Goal: Transaction & Acquisition: Purchase product/service

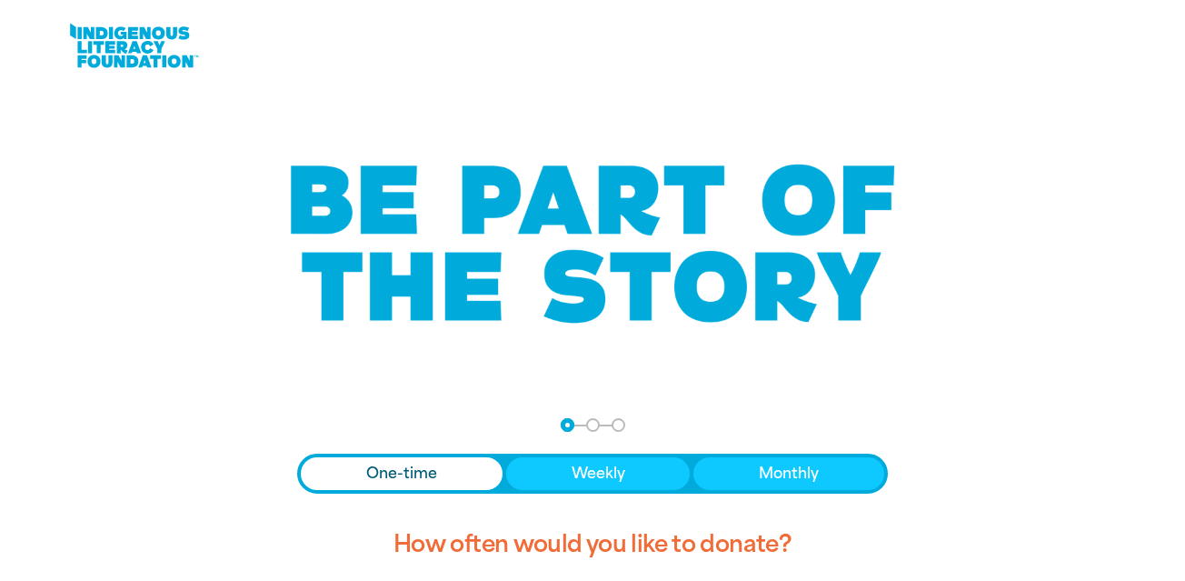
click at [384, 469] on span "One-time" at bounding box center [401, 474] width 71 height 22
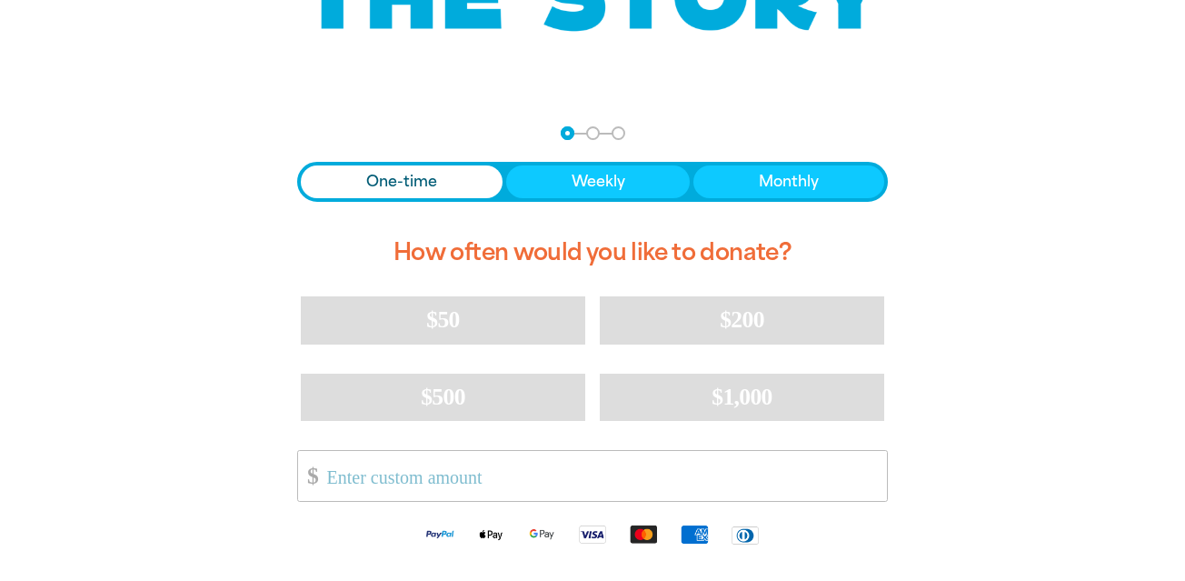
scroll to position [294, 0]
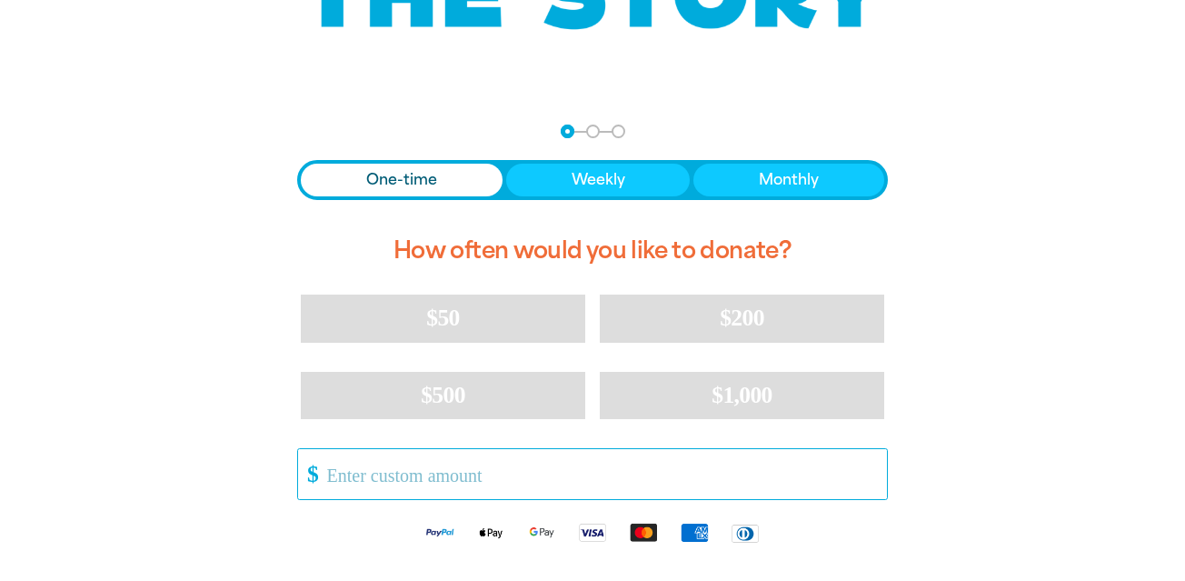
click at [429, 472] on input "Other Amount" at bounding box center [601, 474] width 573 height 50
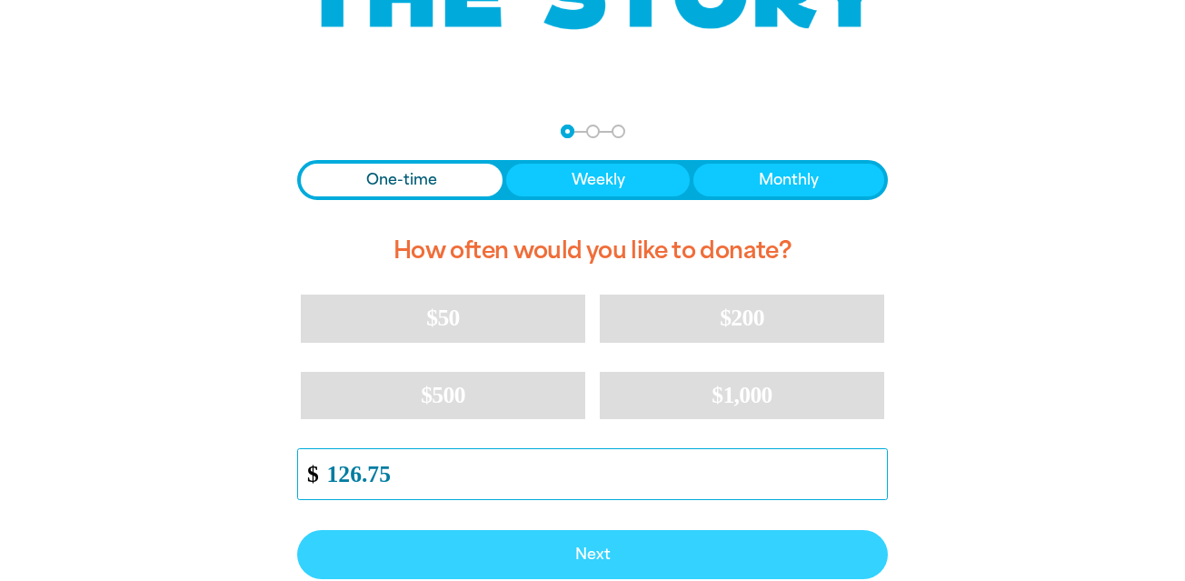
type input "126.75"
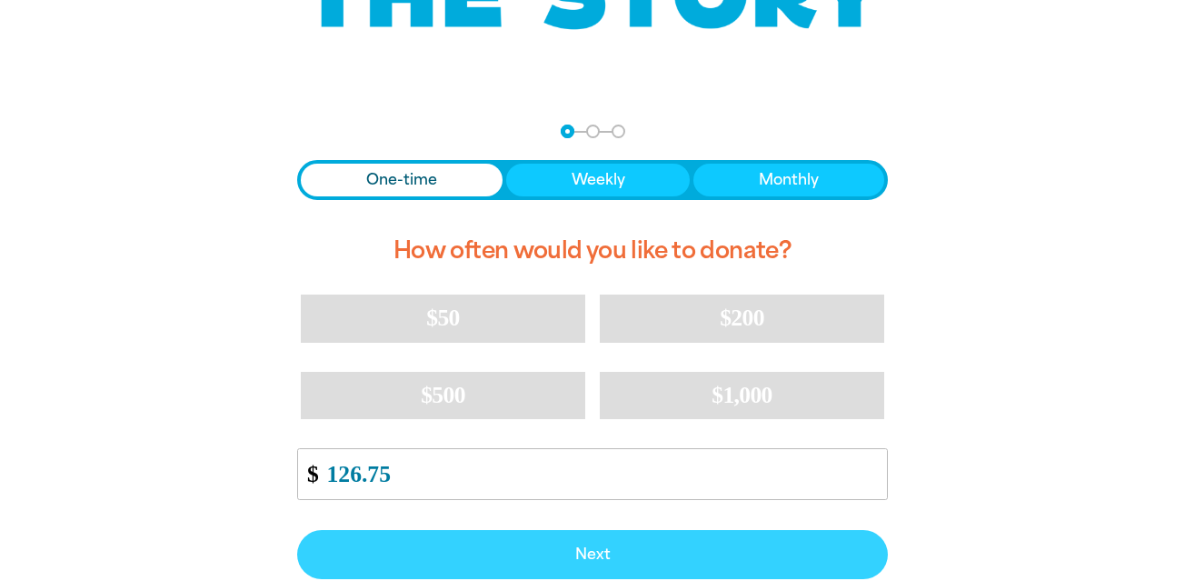
click at [537, 550] on span "Next" at bounding box center [592, 554] width 551 height 15
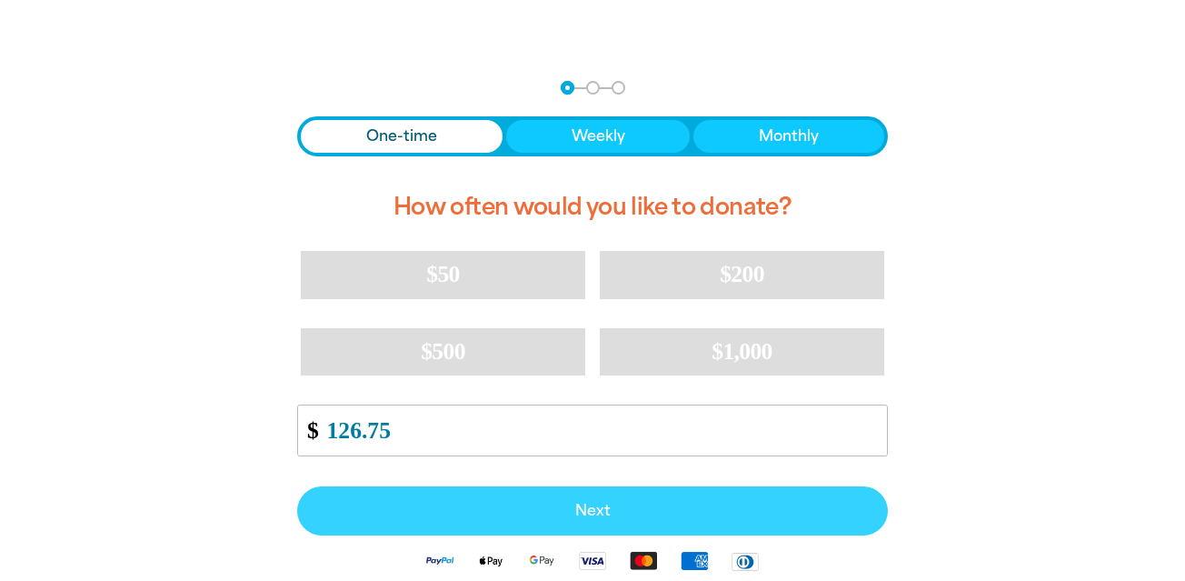
select select "AU"
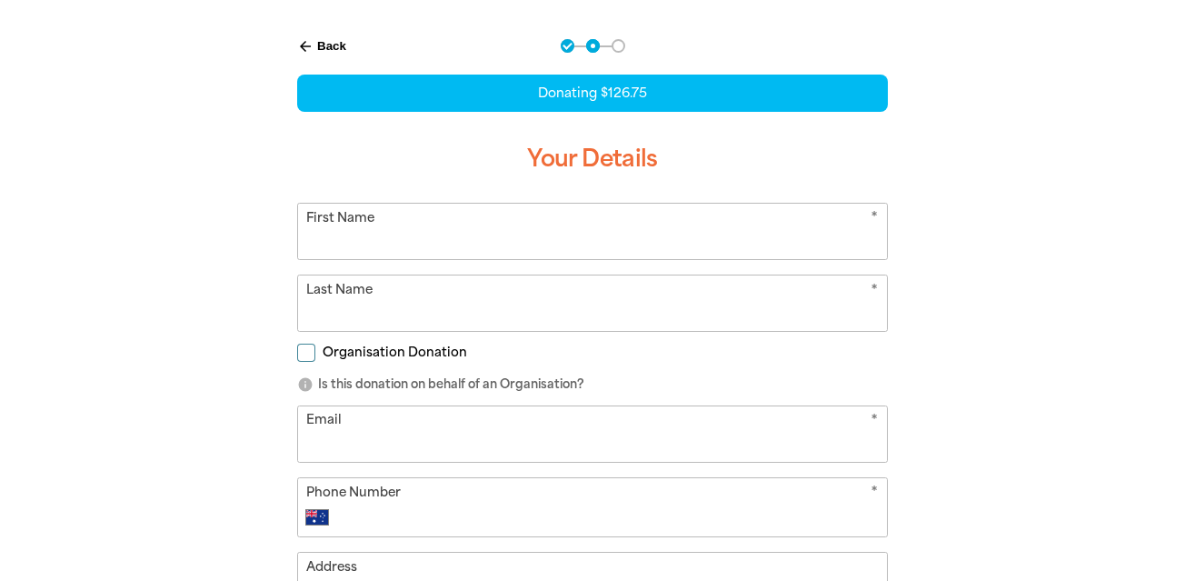
scroll to position [380, 0]
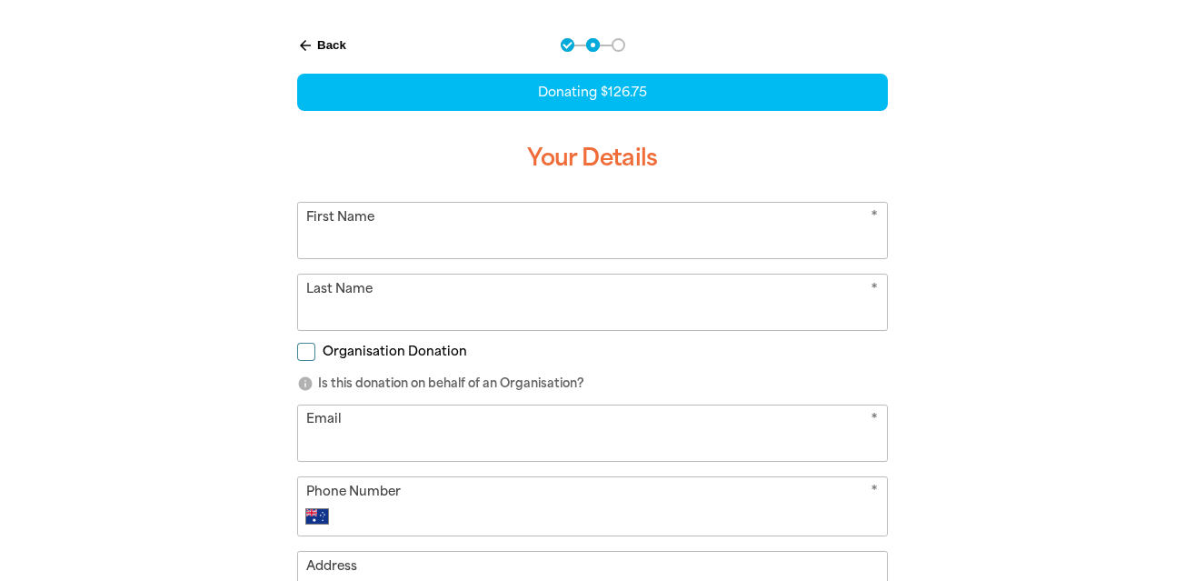
click at [477, 229] on input "First Name" at bounding box center [592, 230] width 589 height 55
type input "[PERSON_NAME]"
type input "Hunter"
type input "[PERSON_NAME][EMAIL_ADDRESS][DOMAIN_NAME]"
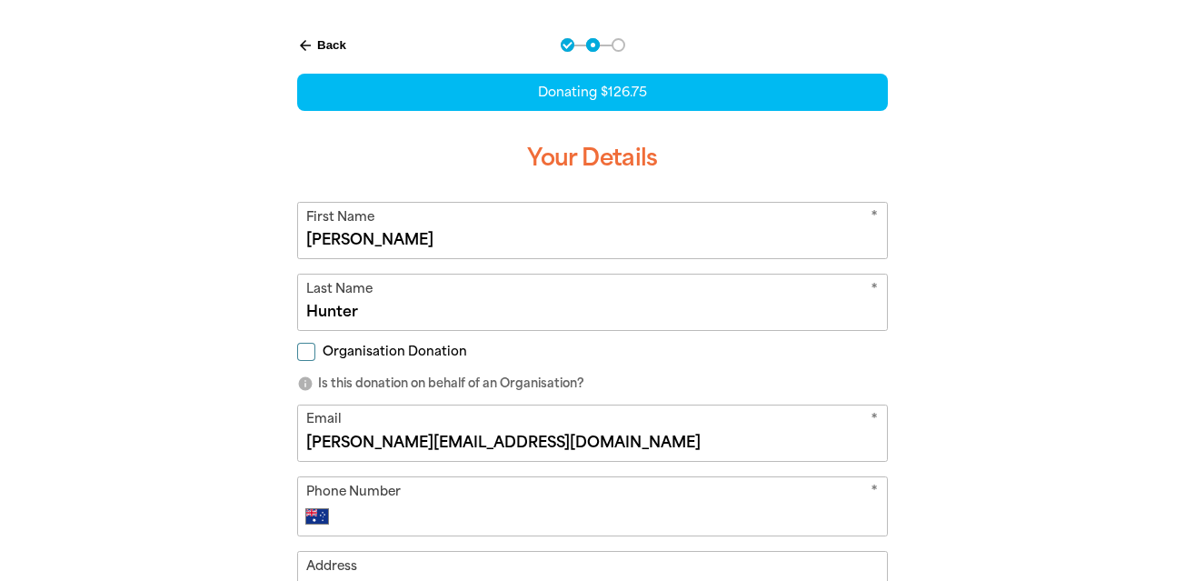
type input "0422 563 769"
type input "[STREET_ADDRESS]"
click at [305, 355] on input "Organisation Donation" at bounding box center [306, 352] width 18 height 18
checkbox input "true"
select select "AU"
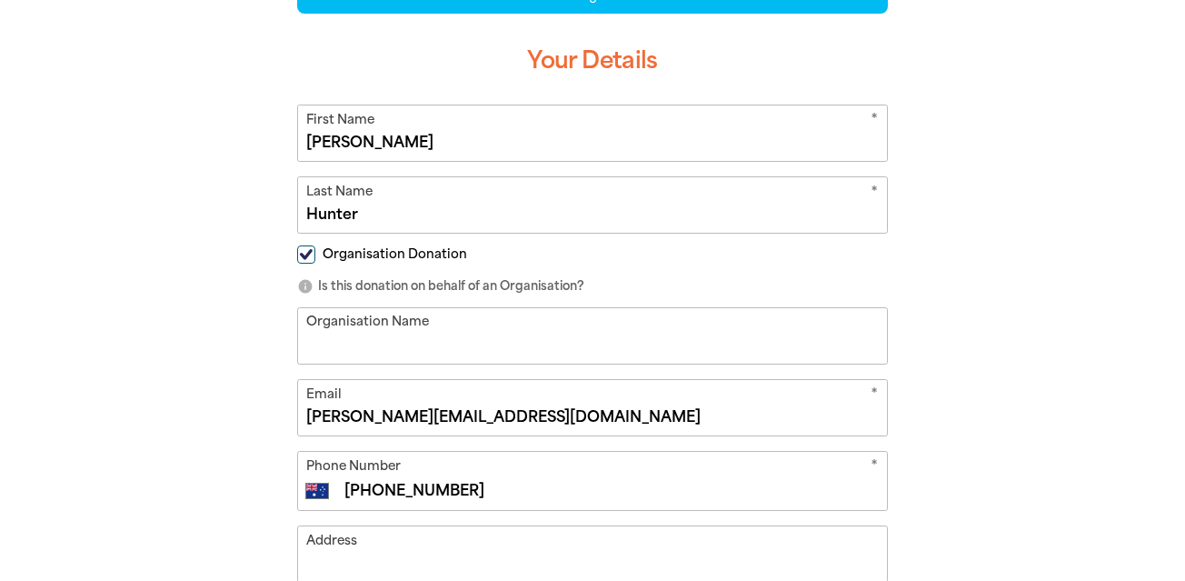
scroll to position [548, 0]
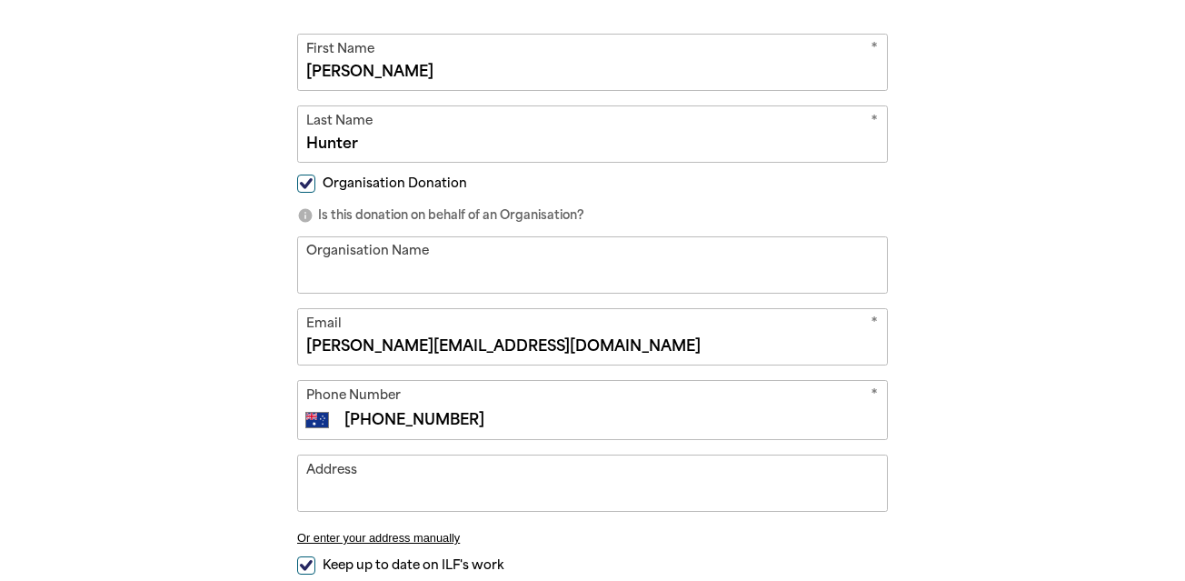
click at [355, 269] on input "Organisation Name" at bounding box center [592, 264] width 589 height 55
type input "[GEOGRAPHIC_DATA]"
click at [365, 466] on input "Address" at bounding box center [592, 482] width 589 height 55
type input "[STREET_ADDRESS]"
type input "0422 563 769"
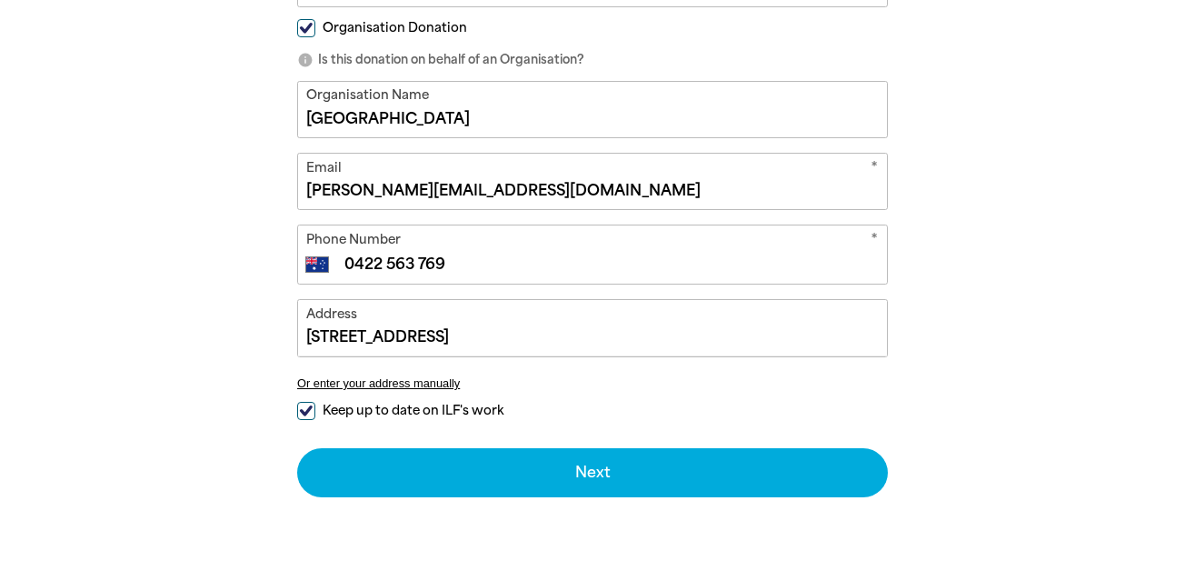
scroll to position [705, 0]
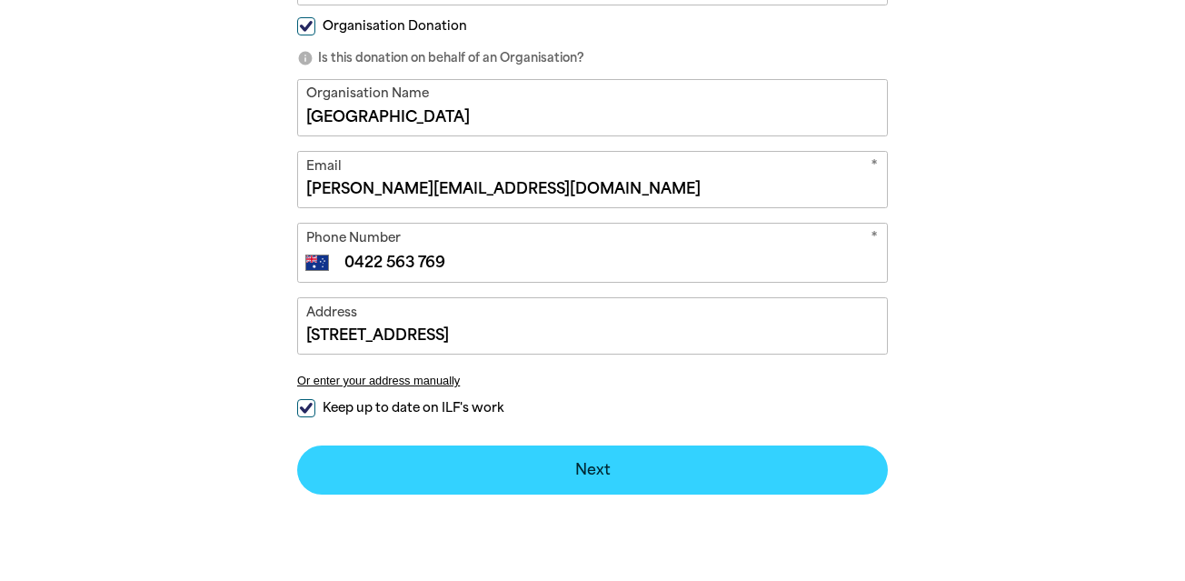
click at [490, 483] on button "Next chevron_right" at bounding box center [592, 469] width 591 height 49
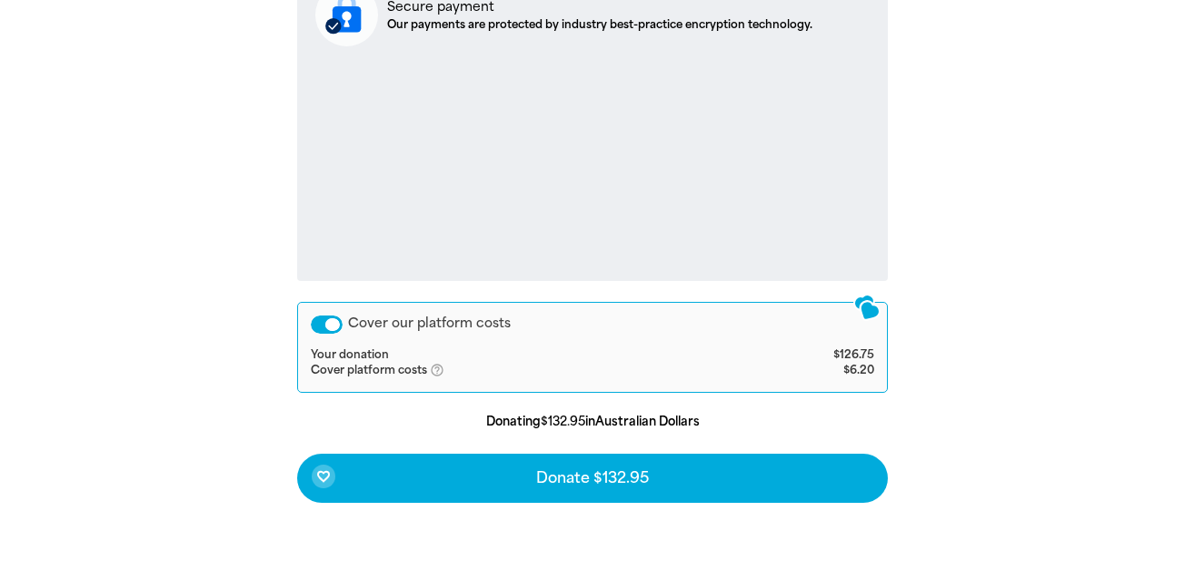
scroll to position [754, 0]
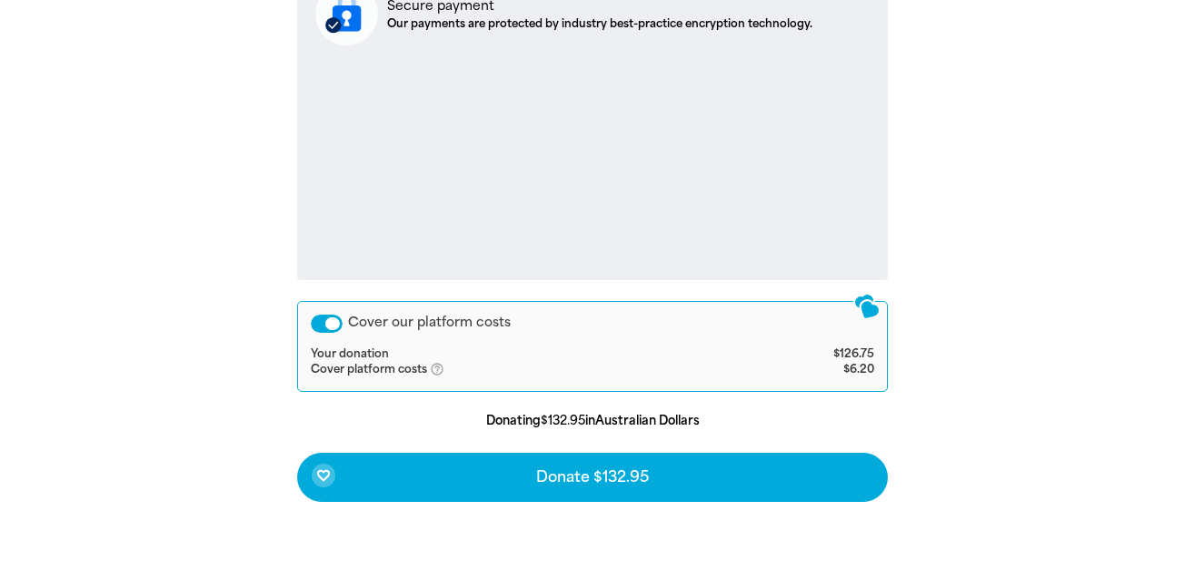
click at [325, 327] on div "Cover our platform costs" at bounding box center [327, 324] width 32 height 18
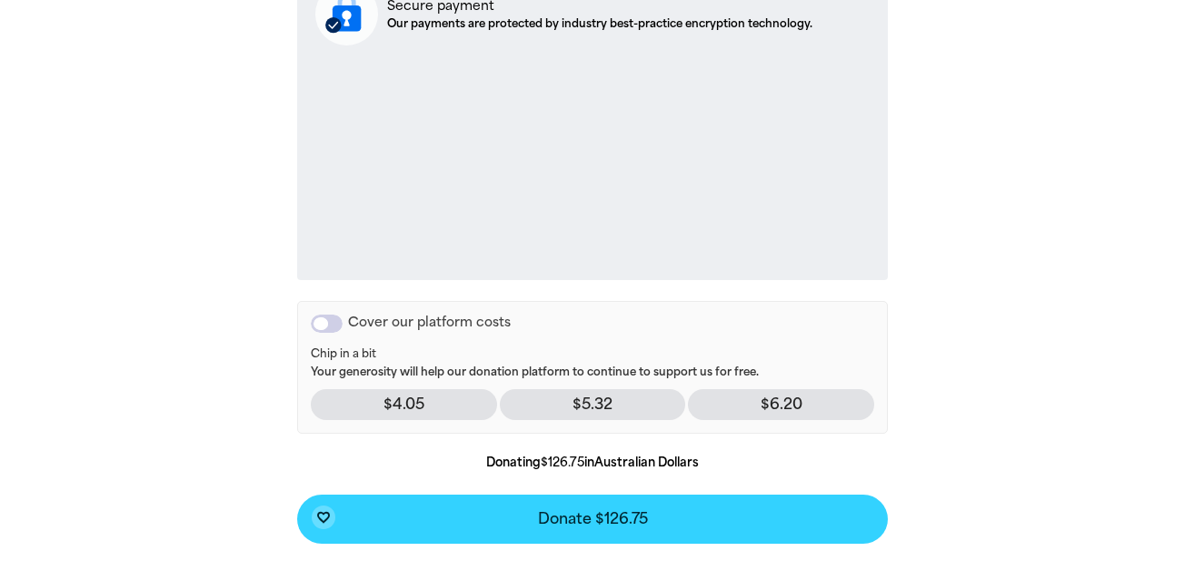
click at [586, 525] on span "Donate $126.75" at bounding box center [593, 519] width 110 height 15
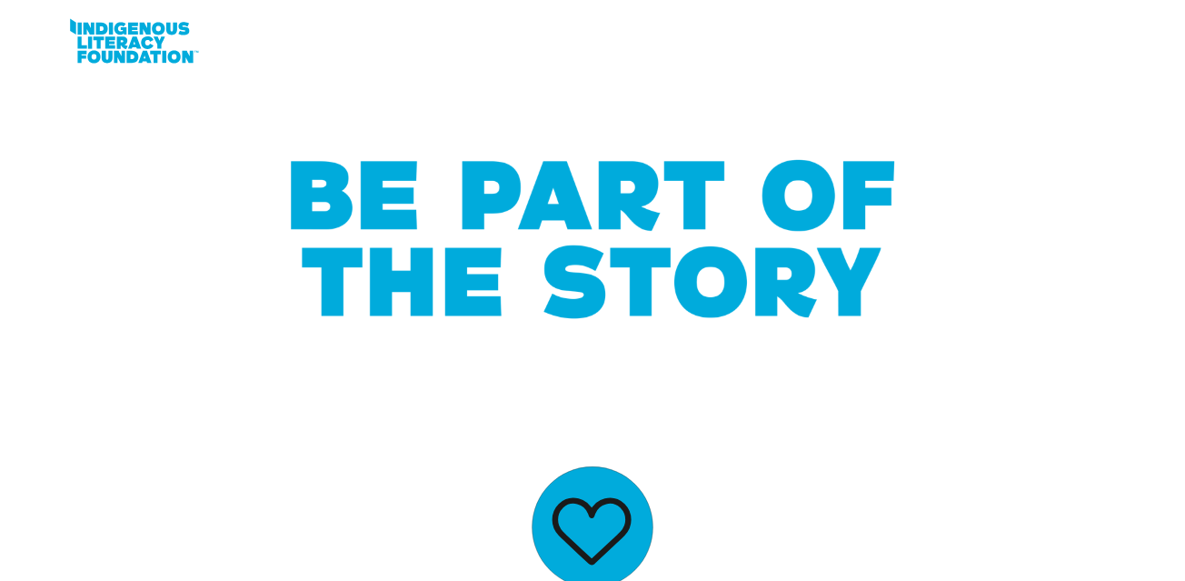
scroll to position [0, 0]
